Goal: Task Accomplishment & Management: Manage account settings

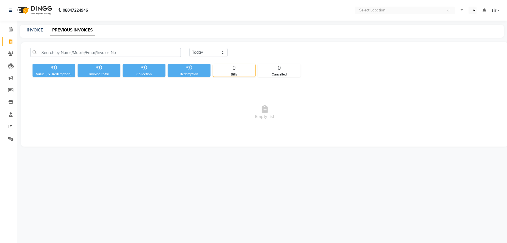
select select "en"
